Goal: Find specific page/section: Find specific page/section

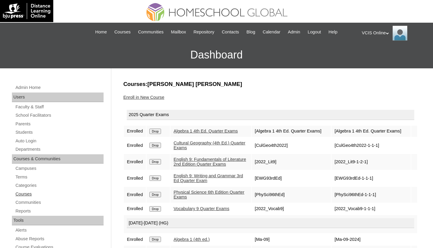
click at [29, 193] on link "Courses" at bounding box center [59, 193] width 89 height 7
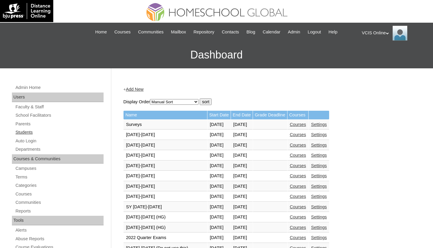
click at [27, 128] on link "Students" at bounding box center [59, 131] width 89 height 7
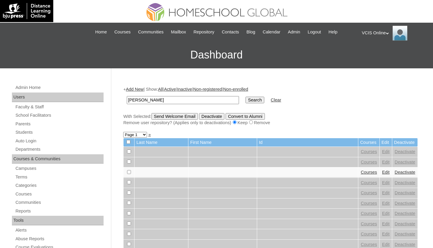
type input "noella"
click at [246, 96] on input "Search" at bounding box center [255, 99] width 18 height 7
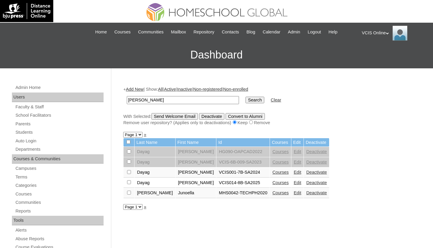
click at [273, 183] on link "Courses" at bounding box center [281, 182] width 16 height 5
